Goal: Task Accomplishment & Management: Manage account settings

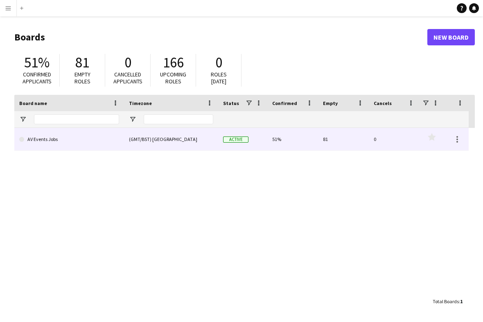
click at [112, 138] on link "AV Events Jobs" at bounding box center [69, 139] width 100 height 23
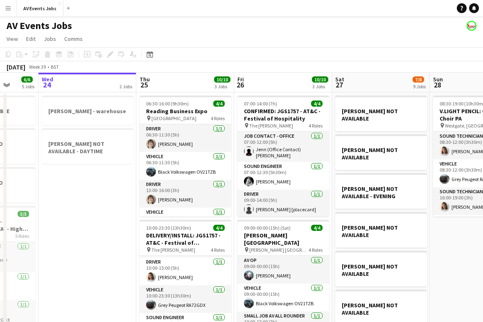
click at [208, 138] on app-card-role "Driver [DATE] 06:30-11:30 (5h) [PERSON_NAME]" at bounding box center [186, 138] width 92 height 28
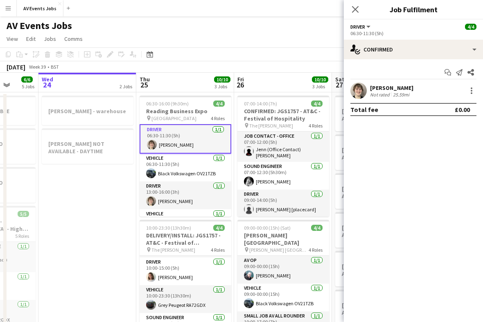
click at [471, 92] on div at bounding box center [472, 91] width 10 height 10
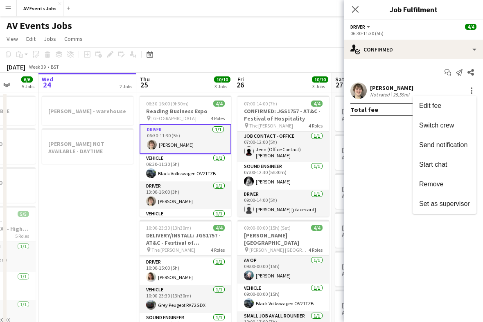
click at [450, 185] on span "Remove" at bounding box center [444, 184] width 51 height 7
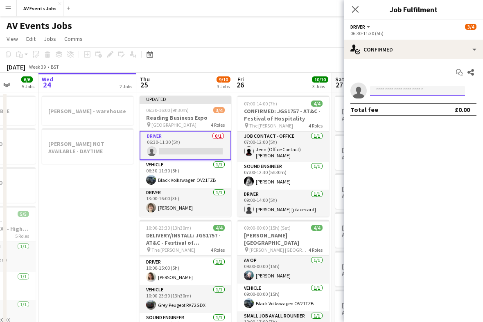
click at [439, 91] on input at bounding box center [417, 91] width 95 height 10
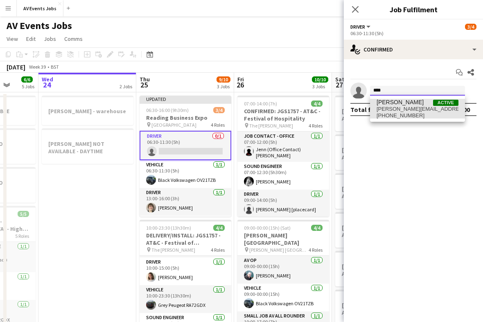
type input "****"
click at [430, 111] on span "[PERSON_NAME][EMAIL_ADDRESS][DOMAIN_NAME]" at bounding box center [417, 109] width 82 height 7
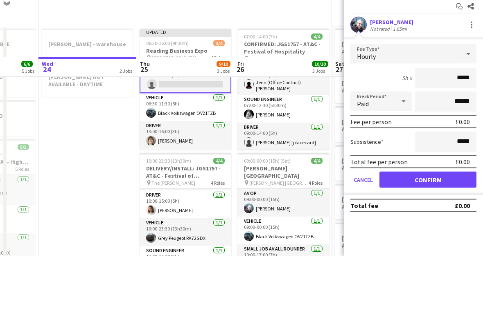
scroll to position [66, 0]
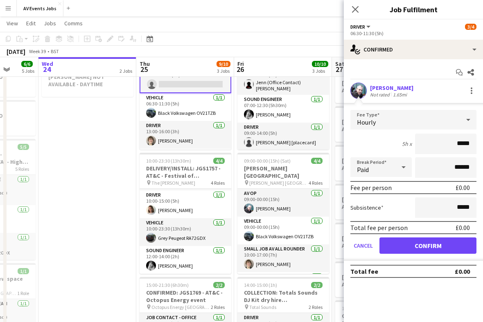
click at [443, 247] on button "Confirm" at bounding box center [427, 246] width 97 height 16
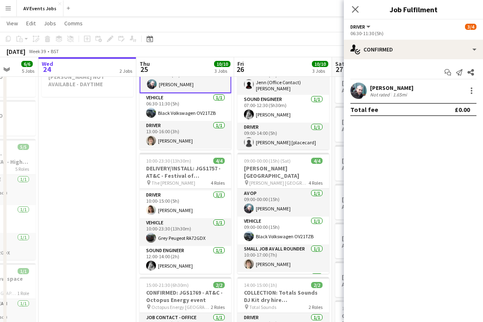
click at [360, 11] on app-icon "Close pop-in" at bounding box center [355, 10] width 10 height 10
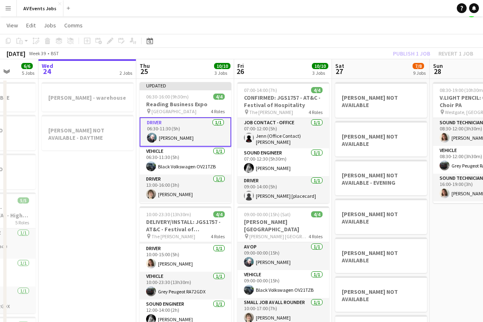
scroll to position [10, 0]
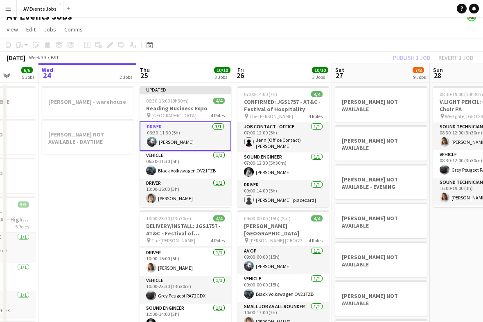
click at [195, 108] on h3 "Reading Business Expo" at bounding box center [186, 107] width 92 height 7
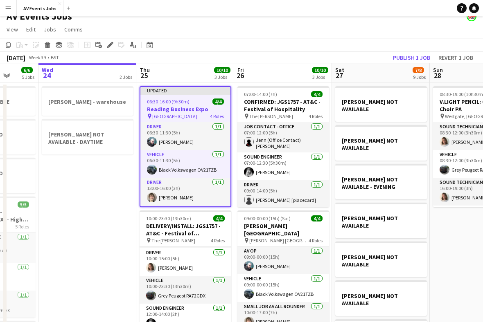
click at [416, 58] on button "Publish 1 job" at bounding box center [412, 57] width 44 height 11
